Goal: Information Seeking & Learning: Learn about a topic

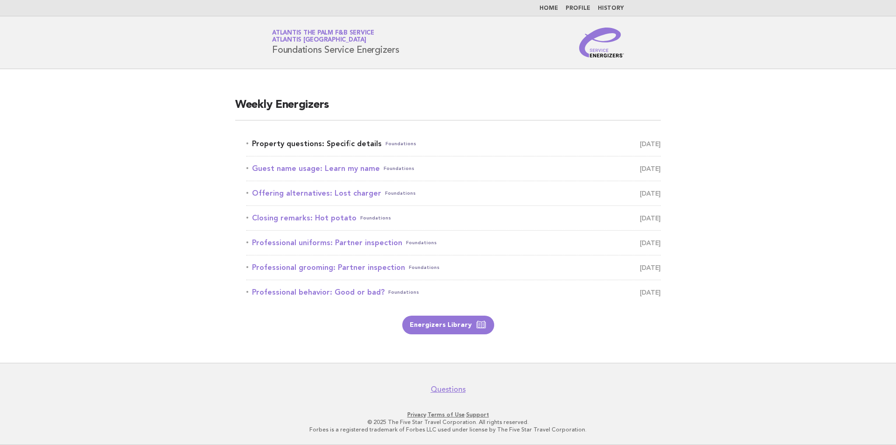
click at [656, 140] on span "[DATE]" at bounding box center [650, 143] width 21 height 13
click at [640, 144] on span "[DATE]" at bounding box center [650, 143] width 21 height 13
click at [642, 144] on span "[DATE]" at bounding box center [650, 143] width 21 height 13
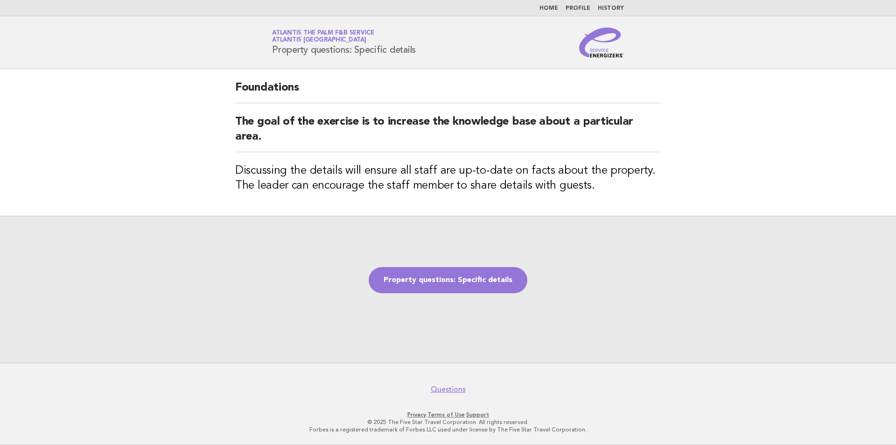
drag, startPoint x: 420, startPoint y: 51, endPoint x: 262, endPoint y: 59, distance: 158.8
click at [262, 59] on header "Service Energizers Atlantis the Palm F&B Service Atlantis [GEOGRAPHIC_DATA] Pro…" at bounding box center [448, 42] width 896 height 53
click at [442, 49] on div "Service Energizers Atlantis the Palm F&B Service Atlantis Dubai Property questi…" at bounding box center [448, 43] width 378 height 30
drag, startPoint x: 420, startPoint y: 49, endPoint x: 272, endPoint y: 51, distance: 148.4
click at [272, 51] on div "Service Energizers Atlantis the Palm F&B Service Atlantis Dubai Property questi…" at bounding box center [448, 43] width 378 height 30
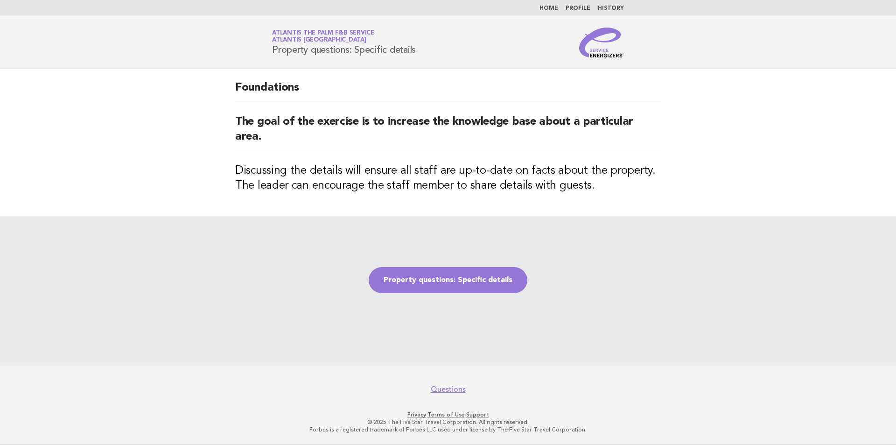
click at [411, 56] on div "Service Energizers Atlantis the Palm F&B Service Atlantis Dubai Property questi…" at bounding box center [448, 43] width 378 height 30
drag, startPoint x: 421, startPoint y: 53, endPoint x: 268, endPoint y: 56, distance: 153.1
click at [268, 56] on div "Service Energizers Atlantis the Palm F&B Service Atlantis Dubai Property questi…" at bounding box center [448, 43] width 378 height 30
click at [427, 51] on div "Service Energizers Atlantis the Palm F&B Service Atlantis Dubai Property questi…" at bounding box center [448, 43] width 378 height 30
drag, startPoint x: 402, startPoint y: 51, endPoint x: 252, endPoint y: 49, distance: 150.3
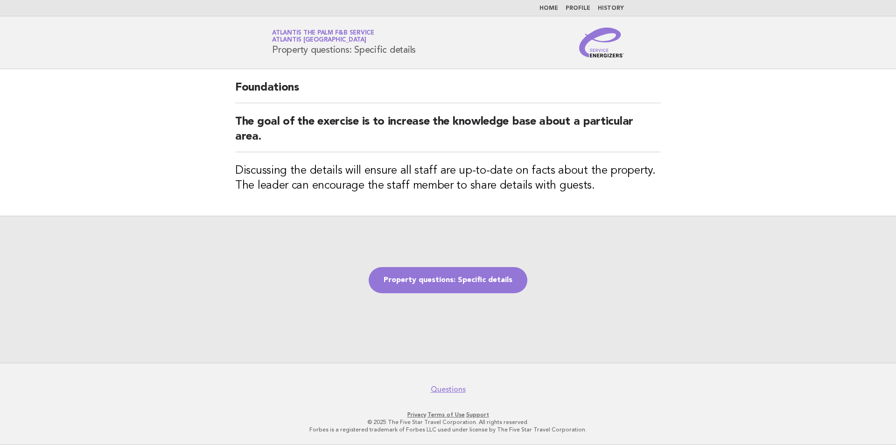
click at [252, 49] on header "Service Energizers Atlantis the Palm F&B Service Atlantis Dubai Property questi…" at bounding box center [448, 42] width 896 height 53
click at [484, 51] on div "Service Energizers Atlantis the Palm F&B Service Atlantis Dubai Property questi…" at bounding box center [448, 43] width 378 height 30
drag, startPoint x: 435, startPoint y: 50, endPoint x: 262, endPoint y: 54, distance: 173.2
click at [236, 50] on header "Service Energizers Atlantis the Palm F&B Service Atlantis Dubai Property questi…" at bounding box center [448, 42] width 896 height 53
click at [454, 49] on div "Service Energizers Atlantis the Palm F&B Service Atlantis Dubai Property questi…" at bounding box center [448, 43] width 378 height 30
